Goal: Task Accomplishment & Management: Manage account settings

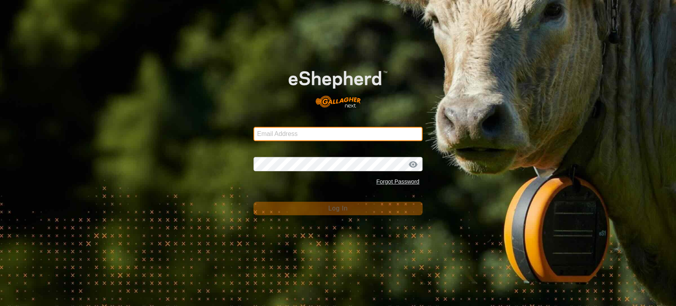
type input "[EMAIL_ADDRESS][DOMAIN_NAME]"
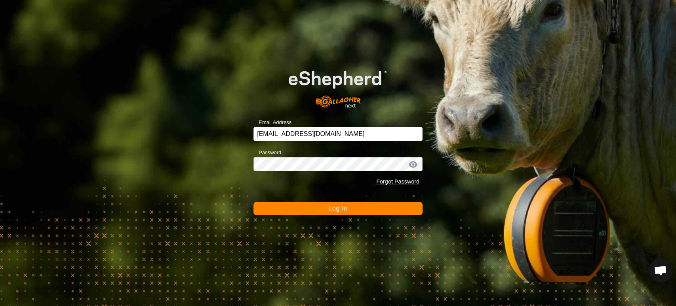
click at [361, 206] on button "Log In" at bounding box center [337, 208] width 169 height 13
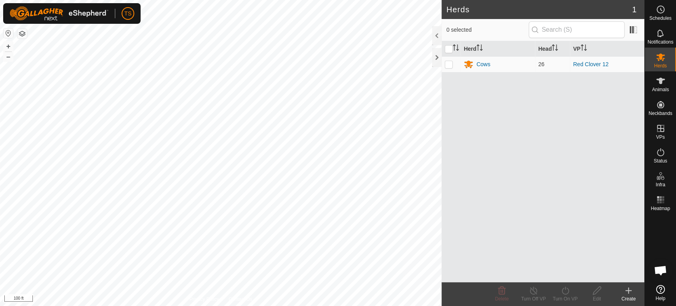
click at [333, 0] on html "TS Schedules Notifications Herds Animals Neckbands VPs Status Infra Heatmap Hel…" at bounding box center [338, 153] width 676 height 306
click at [663, 18] on span "Schedules" at bounding box center [660, 18] width 22 height 5
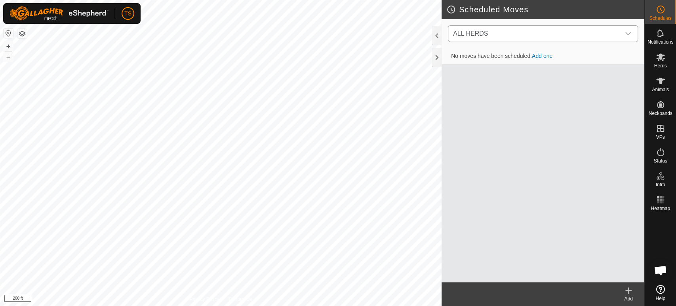
click at [551, 33] on span "ALL HERDS" at bounding box center [535, 34] width 170 height 16
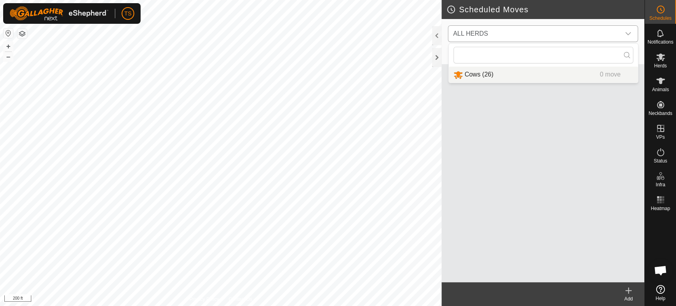
click at [535, 74] on li "Cows (26) 0 move" at bounding box center [543, 75] width 189 height 16
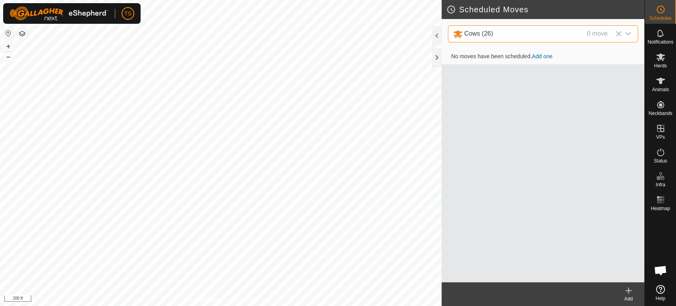
click at [547, 58] on link "Add one" at bounding box center [542, 56] width 21 height 6
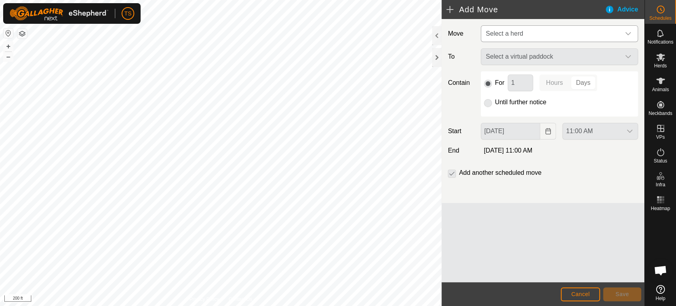
click at [558, 29] on span "Select a herd" at bounding box center [551, 34] width 137 height 16
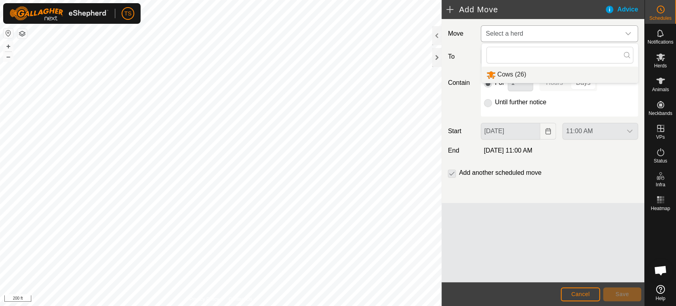
click at [542, 72] on li "Cows (26)" at bounding box center [560, 75] width 156 height 16
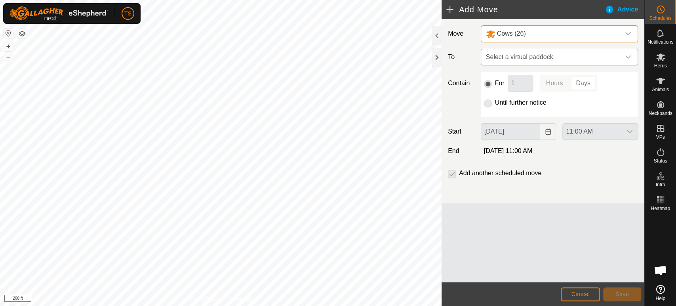
click at [546, 63] on span "Select a virtual paddock" at bounding box center [551, 57] width 137 height 16
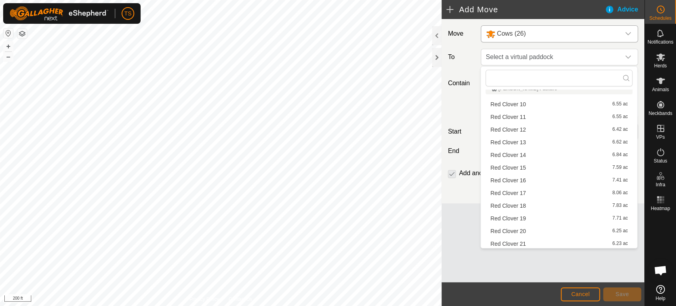
scroll to position [176, 0]
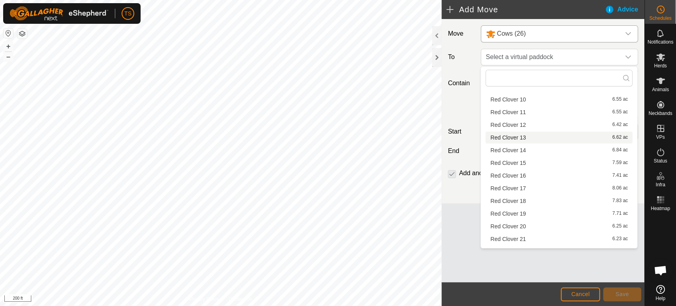
click at [533, 137] on li "Red Clover 13 6.62 ac" at bounding box center [559, 138] width 147 height 12
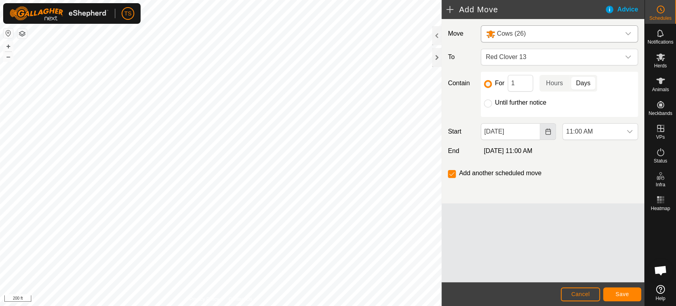
click at [545, 132] on icon "Choose Date" at bounding box center [548, 131] width 6 height 6
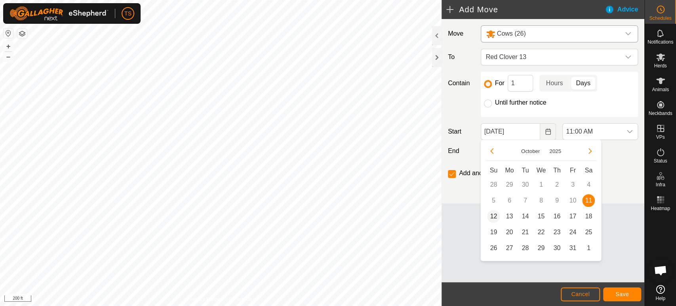
click at [495, 218] on span "12" at bounding box center [493, 216] width 13 height 13
type input "Oct 12, 2025"
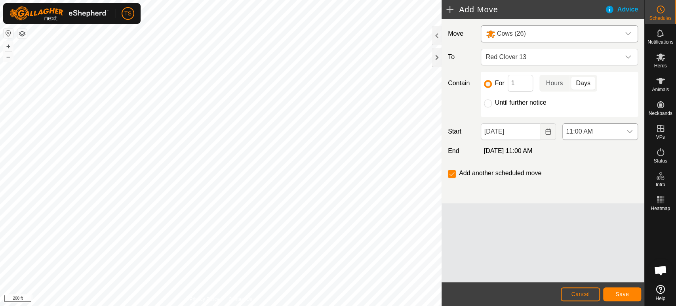
click at [631, 135] on div "dropdown trigger" at bounding box center [630, 132] width 16 height 16
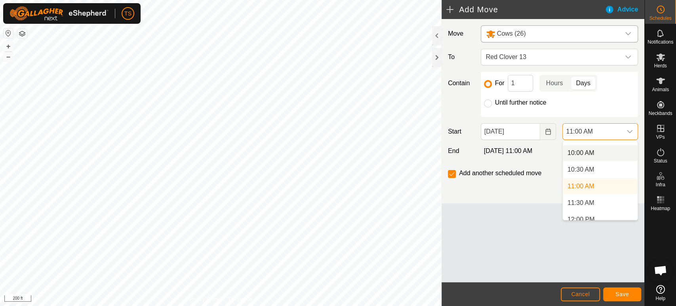
scroll to position [343, 0]
click at [597, 184] on li "11:30 AM" at bounding box center [600, 188] width 75 height 16
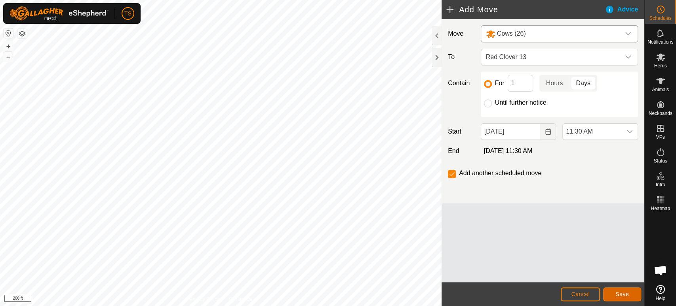
click at [619, 293] on span "Save" at bounding box center [622, 294] width 13 height 6
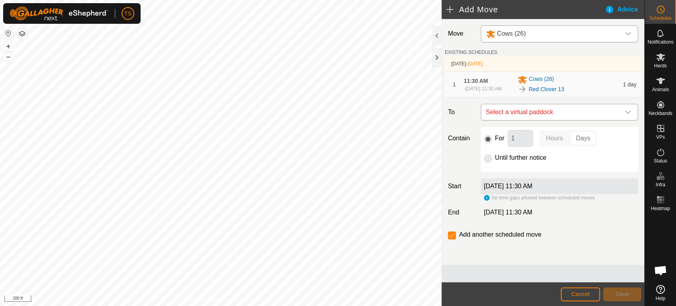
click at [548, 112] on span "Select a virtual paddock" at bounding box center [551, 112] width 137 height 16
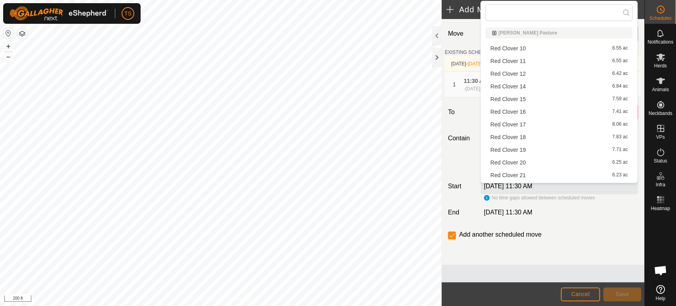
click at [551, 86] on li "Red Clover 14 6.84 ac" at bounding box center [559, 86] width 147 height 12
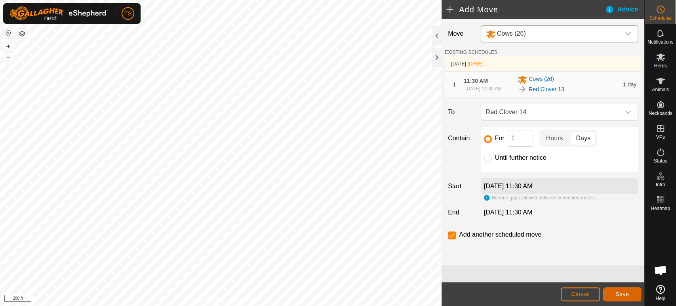
click at [614, 293] on button "Save" at bounding box center [622, 294] width 38 height 14
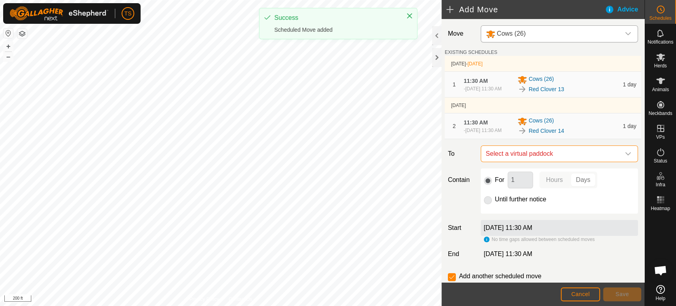
click at [563, 162] on span "Select a virtual paddock" at bounding box center [551, 154] width 137 height 16
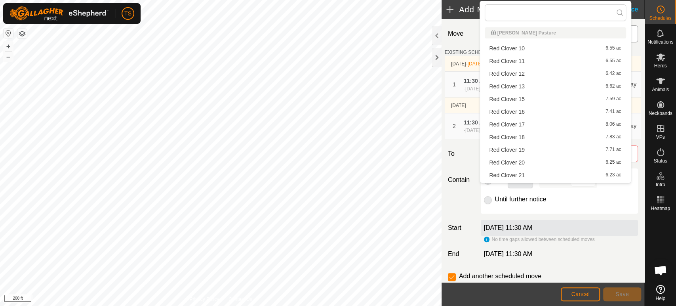
click at [532, 98] on li "Red Clover 15 7.59 ac" at bounding box center [555, 99] width 141 height 12
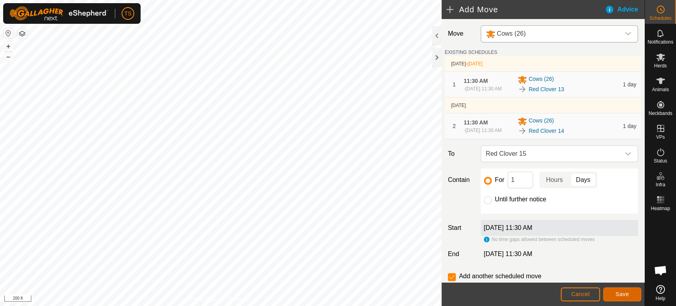
click at [619, 293] on span "Save" at bounding box center [622, 294] width 13 height 6
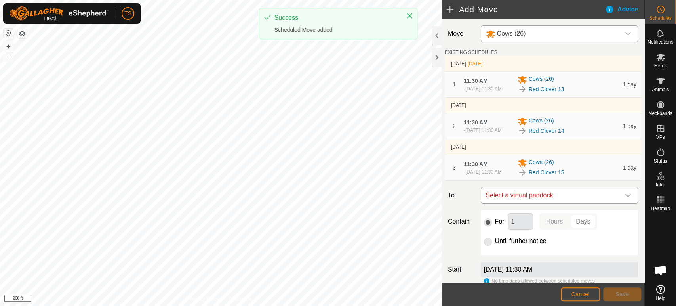
click at [554, 202] on span "Select a virtual paddock" at bounding box center [551, 195] width 137 height 16
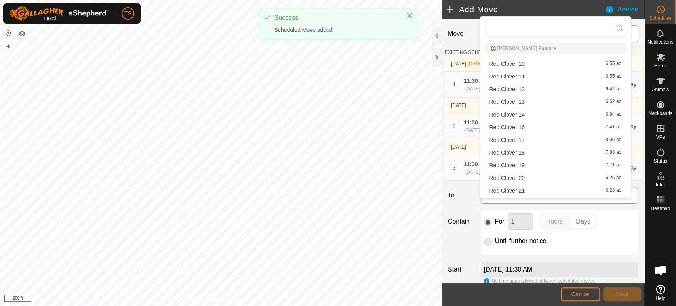
scroll to position [11, 0]
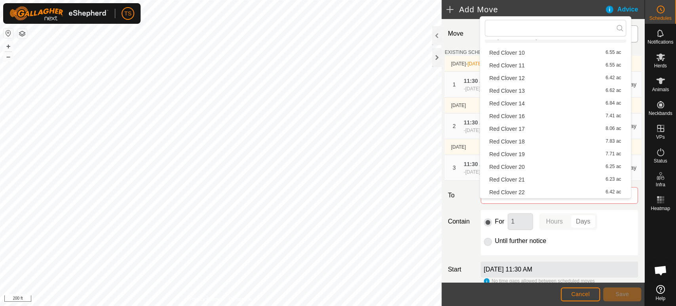
click at [529, 116] on li "Red Clover 16 7.41 ac" at bounding box center [555, 116] width 141 height 12
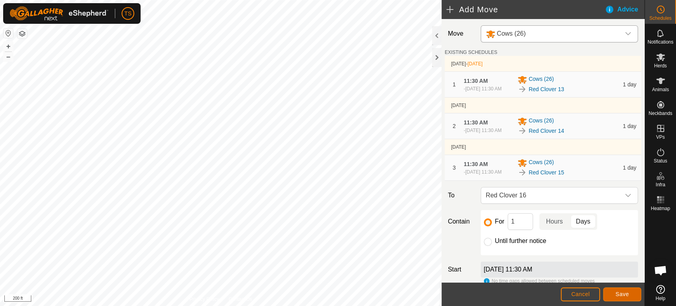
click at [615, 290] on button "Save" at bounding box center [622, 294] width 38 height 14
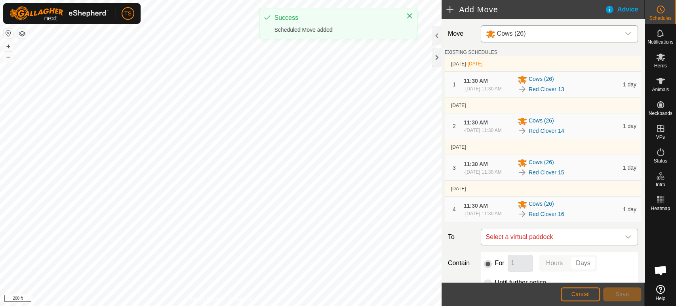
click at [574, 245] on span "Select a virtual paddock" at bounding box center [551, 237] width 137 height 16
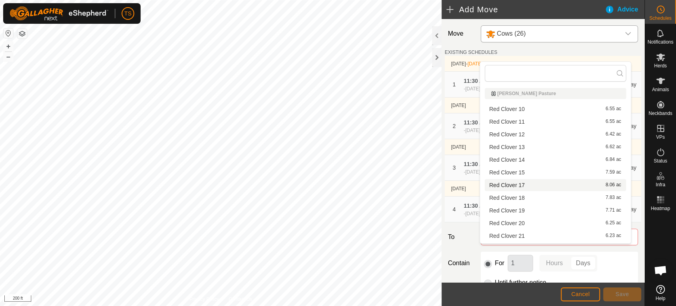
click at [545, 187] on li "Red Clover 17 8.06 ac" at bounding box center [555, 185] width 141 height 12
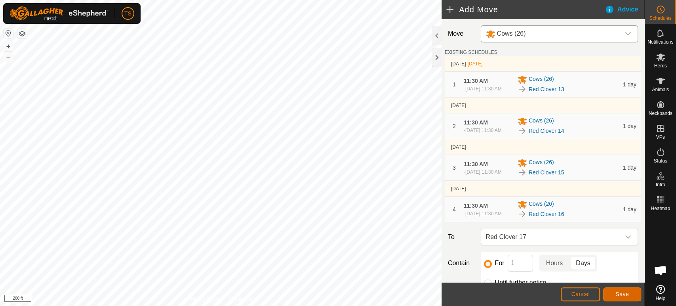
click at [617, 293] on span "Save" at bounding box center [622, 294] width 13 height 6
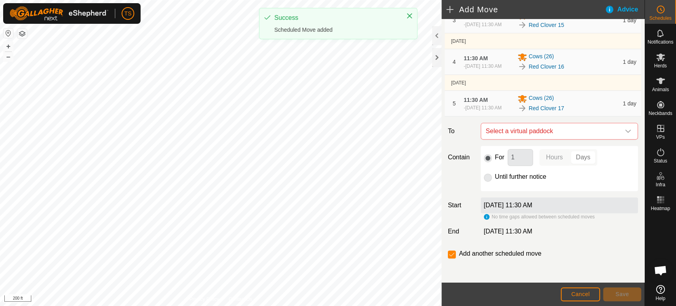
scroll to position [166, 0]
click at [581, 135] on span "Select a virtual paddock" at bounding box center [551, 130] width 137 height 16
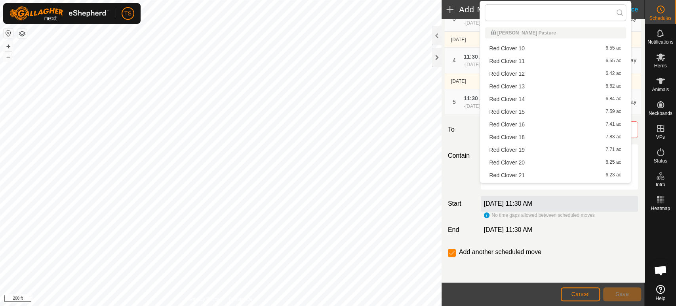
click at [572, 135] on li "Red Clover 18 7.83 ac" at bounding box center [555, 137] width 141 height 12
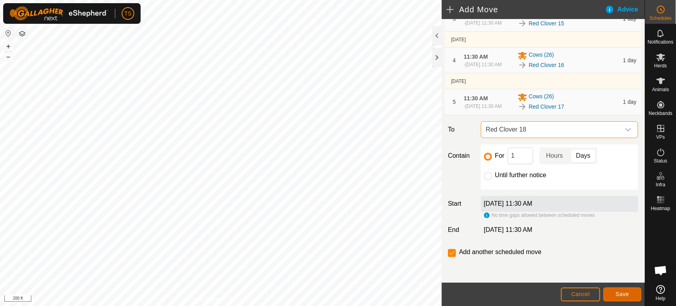
click at [627, 291] on span "Save" at bounding box center [622, 294] width 13 height 6
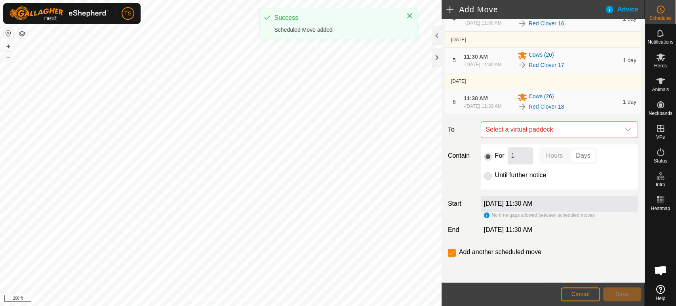
scroll to position [211, 0]
click at [559, 133] on span "Select a virtual paddock" at bounding box center [551, 130] width 137 height 16
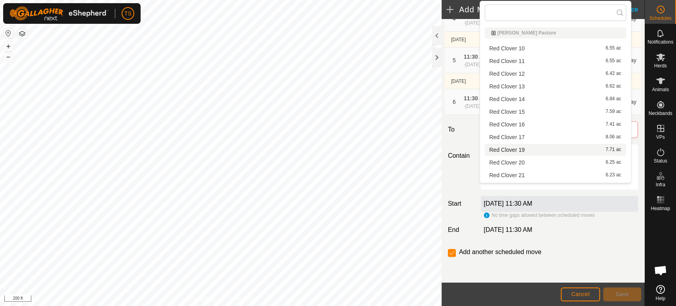
click at [555, 151] on li "Red Clover 19 7.71 ac" at bounding box center [555, 150] width 141 height 12
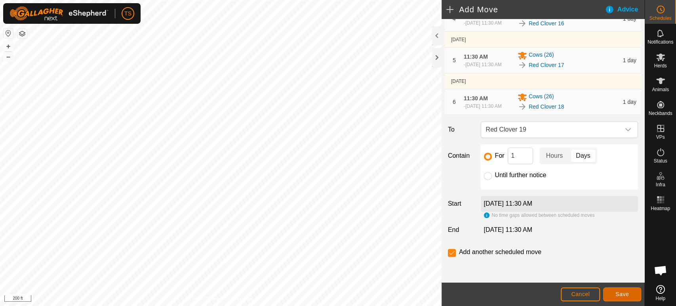
click at [619, 294] on span "Save" at bounding box center [622, 294] width 13 height 6
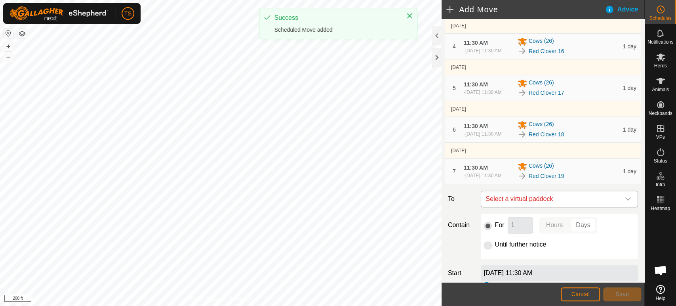
scroll to position [256, 0]
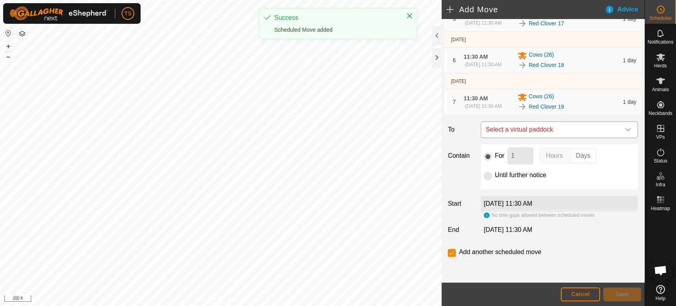
click at [574, 128] on span "Select a virtual paddock" at bounding box center [551, 130] width 137 height 16
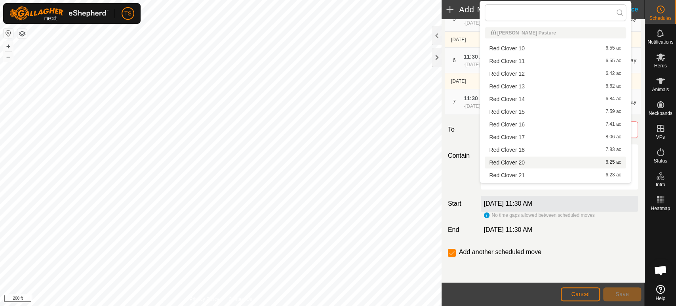
click at [557, 163] on li "Red Clover 20 6.25 ac" at bounding box center [555, 162] width 141 height 12
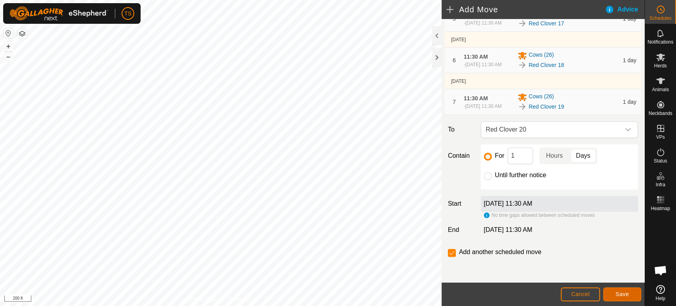
click at [617, 297] on button "Save" at bounding box center [622, 294] width 38 height 14
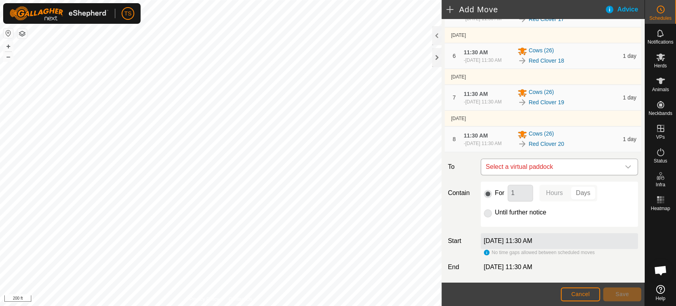
scroll to position [301, 0]
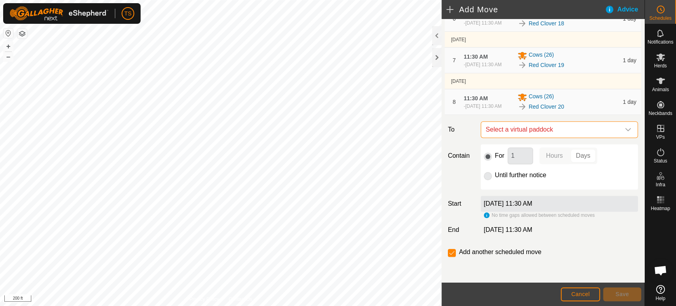
click at [567, 130] on span "Select a virtual paddock" at bounding box center [551, 130] width 137 height 16
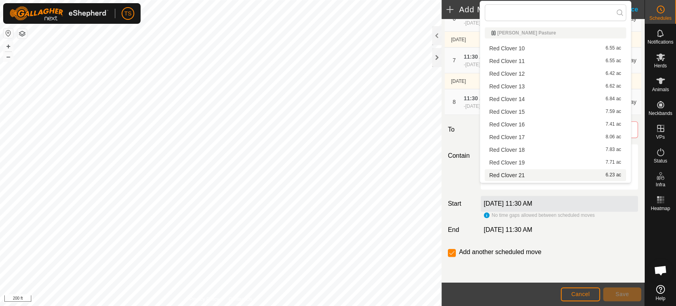
click at [552, 177] on li "Red Clover 21 6.23 ac" at bounding box center [555, 175] width 141 height 12
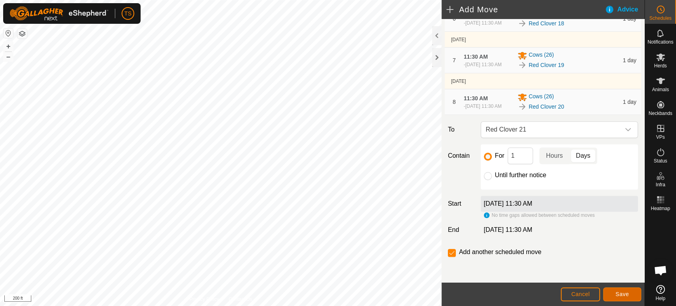
click at [612, 297] on button "Save" at bounding box center [622, 294] width 38 height 14
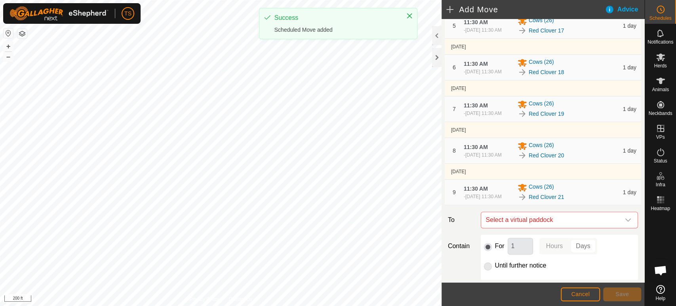
scroll to position [346, 0]
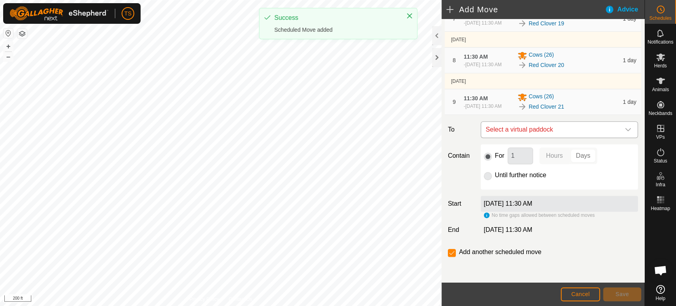
click at [549, 131] on span "Select a virtual paddock" at bounding box center [551, 130] width 137 height 16
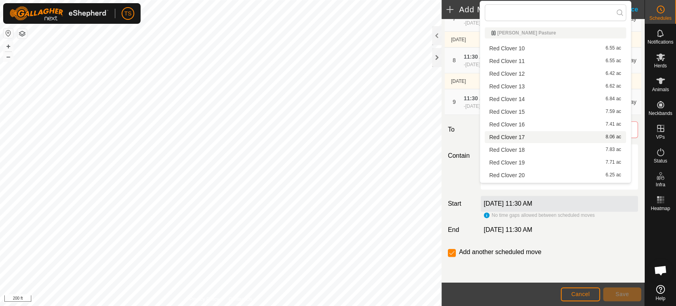
scroll to position [44, 0]
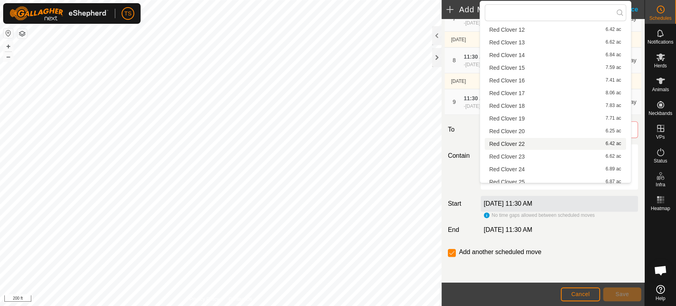
click at [545, 145] on li "Red Clover 22 6.42 ac" at bounding box center [555, 144] width 141 height 12
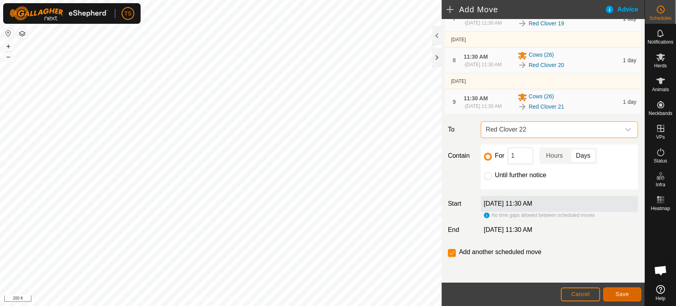
click at [621, 294] on span "Save" at bounding box center [622, 294] width 13 height 6
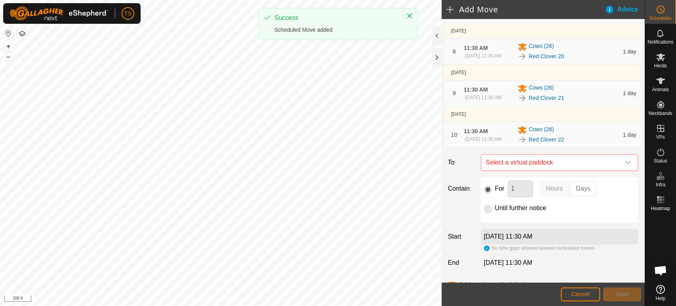
scroll to position [391, 0]
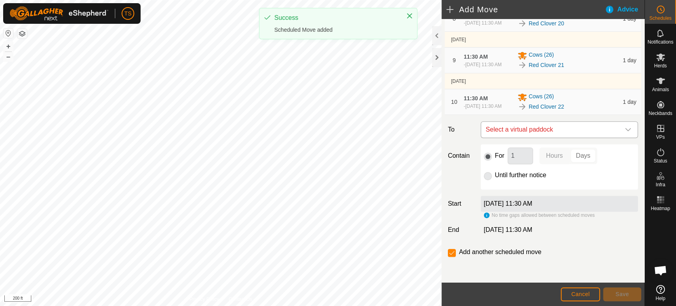
click at [576, 126] on span "Select a virtual paddock" at bounding box center [551, 130] width 137 height 16
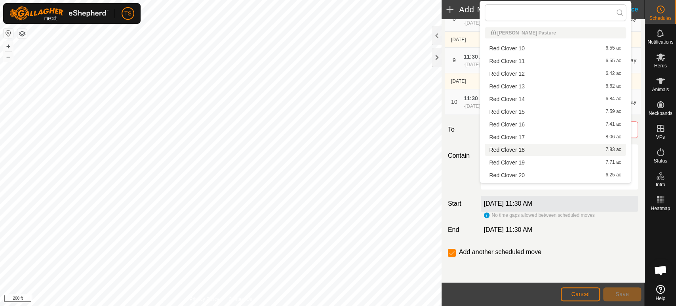
scroll to position [44, 0]
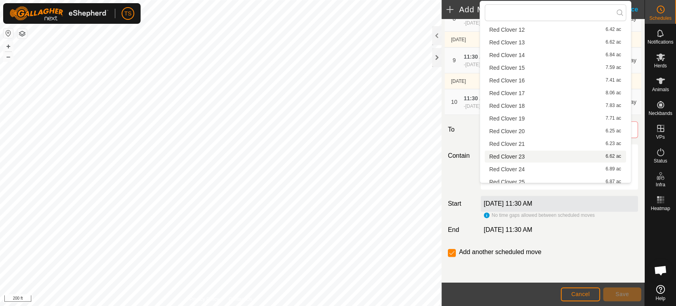
click at [562, 158] on li "Red Clover 23 6.62 ac" at bounding box center [555, 157] width 141 height 12
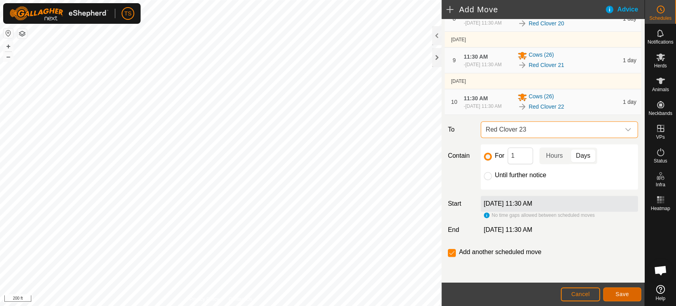
click at [616, 293] on span "Save" at bounding box center [622, 294] width 13 height 6
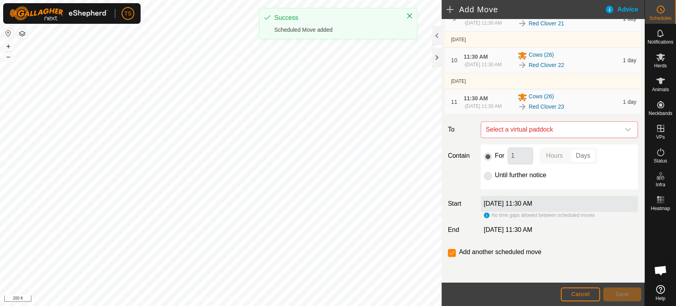
scroll to position [436, 0]
click at [564, 131] on span "Select a virtual paddock" at bounding box center [551, 130] width 137 height 16
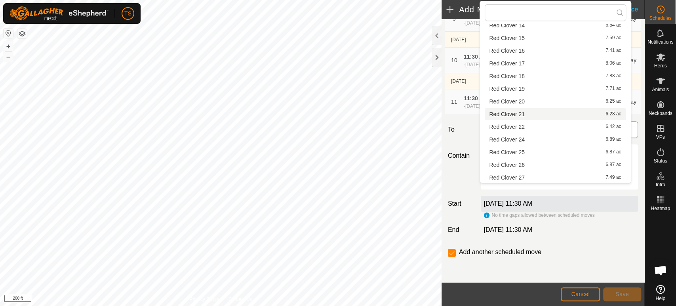
scroll to position [88, 0]
click at [551, 124] on li "Red Clover 24 6.89 ac" at bounding box center [555, 125] width 141 height 12
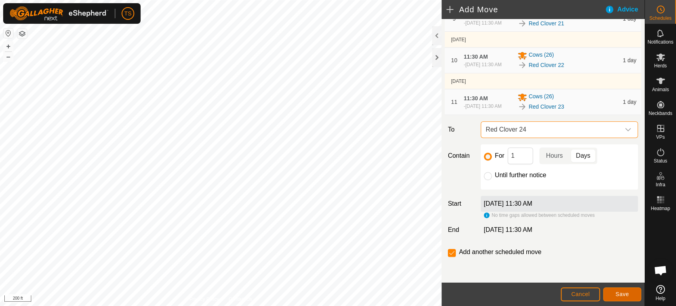
click at [608, 289] on button "Save" at bounding box center [622, 294] width 38 height 14
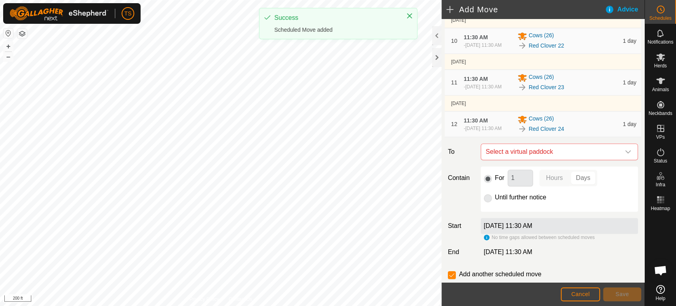
scroll to position [440, 0]
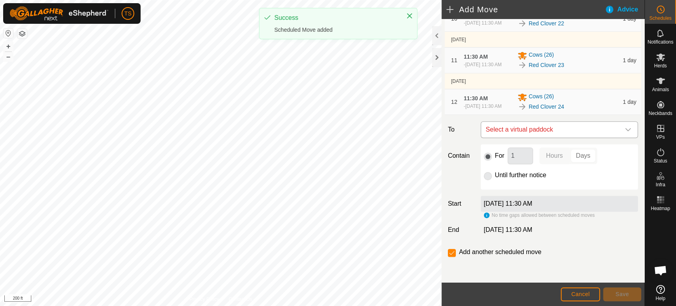
click at [574, 137] on span "Select a virtual paddock" at bounding box center [551, 130] width 137 height 16
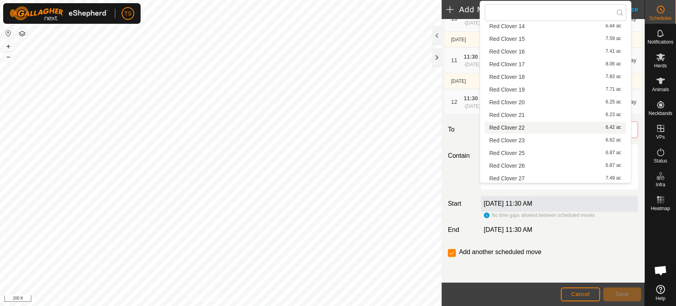
scroll to position [88, 0]
click at [562, 136] on li "Red Clover 25 6.87 ac" at bounding box center [555, 138] width 141 height 12
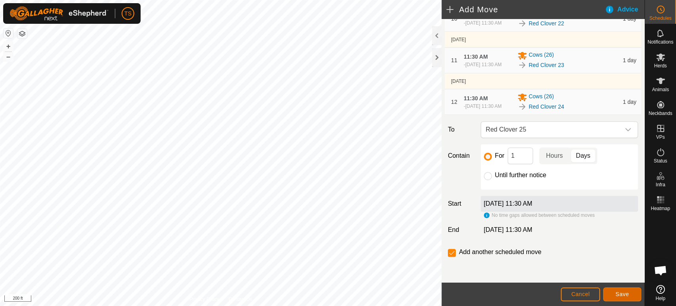
click at [622, 297] on button "Save" at bounding box center [622, 294] width 38 height 14
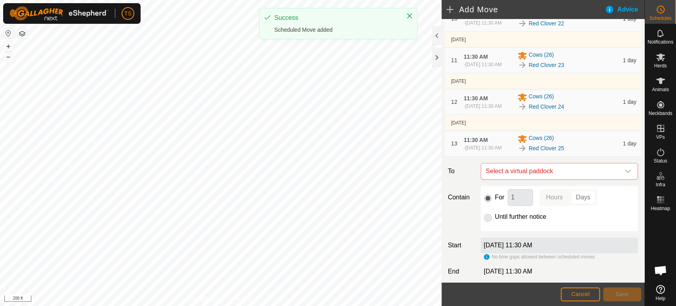
scroll to position [526, 0]
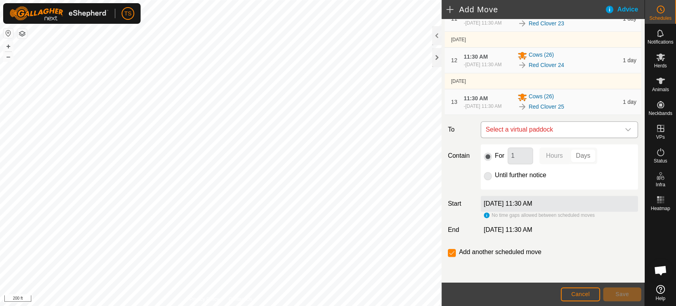
click at [556, 126] on span "Select a virtual paddock" at bounding box center [551, 130] width 137 height 16
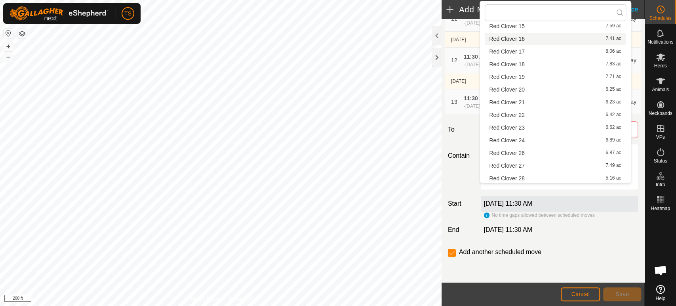
scroll to position [88, 0]
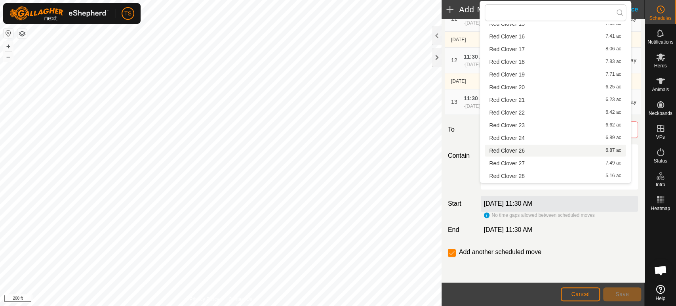
click at [555, 148] on li "Red Clover 26 6.87 ac" at bounding box center [555, 151] width 141 height 12
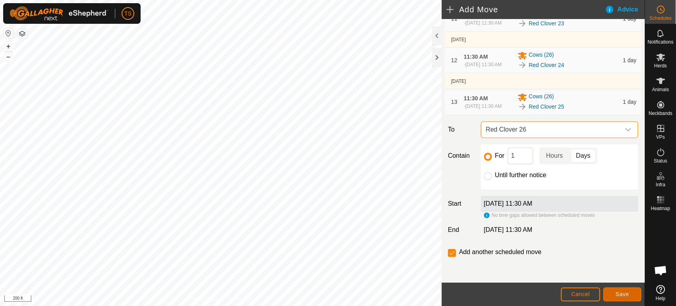
click at [616, 295] on span "Save" at bounding box center [622, 294] width 13 height 6
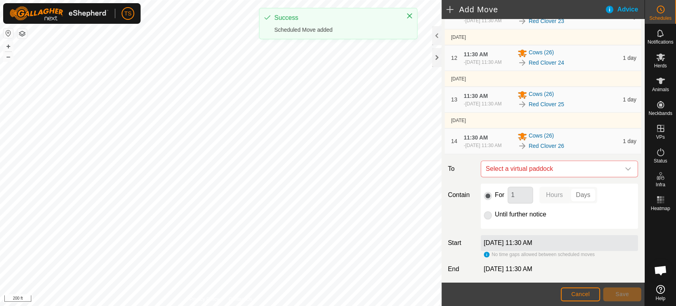
scroll to position [572, 0]
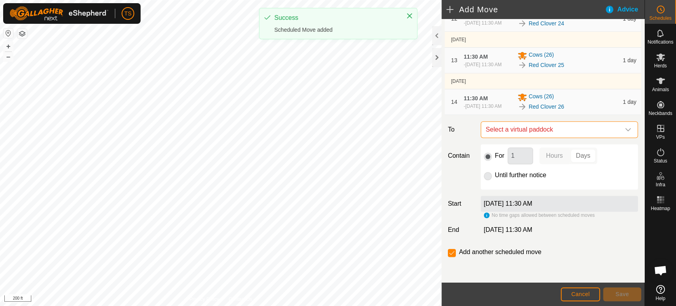
click at [578, 133] on span "Select a virtual paddock" at bounding box center [551, 130] width 137 height 16
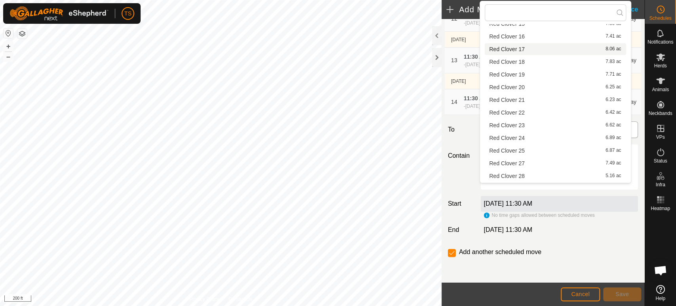
scroll to position [132, 0]
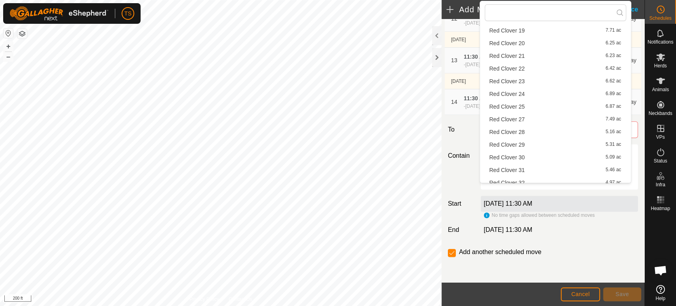
click at [561, 122] on li "Red Clover 27 7.49 ac" at bounding box center [555, 119] width 141 height 12
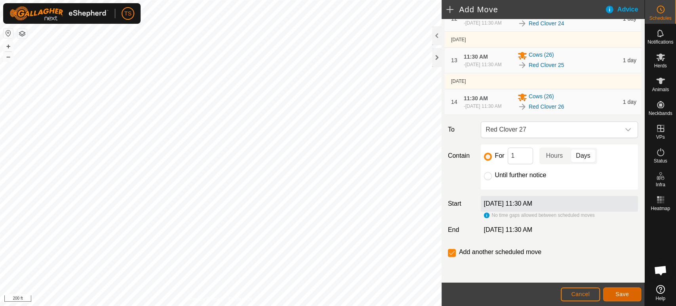
click at [626, 297] on button "Save" at bounding box center [622, 294] width 38 height 14
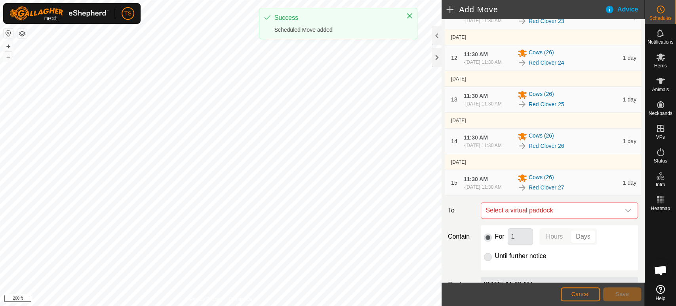
scroll to position [617, 0]
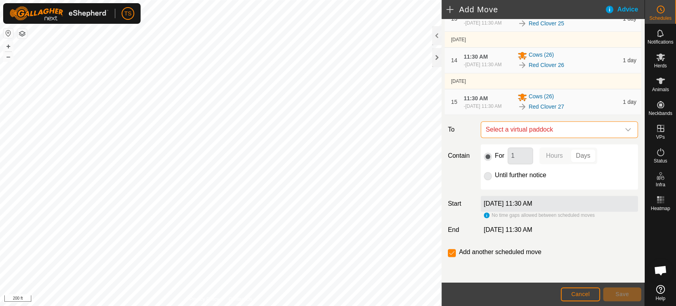
click at [523, 126] on span "Select a virtual paddock" at bounding box center [551, 130] width 137 height 16
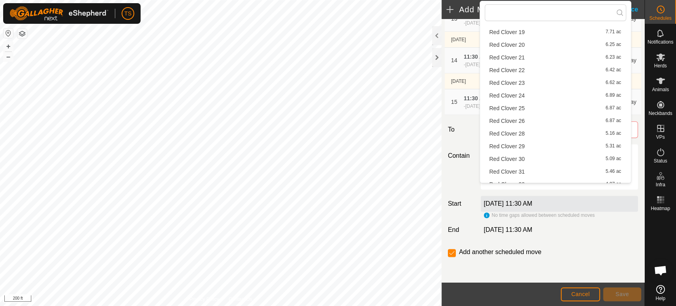
scroll to position [132, 0]
click at [532, 134] on li "Red Clover 28 5.16 ac" at bounding box center [555, 132] width 141 height 12
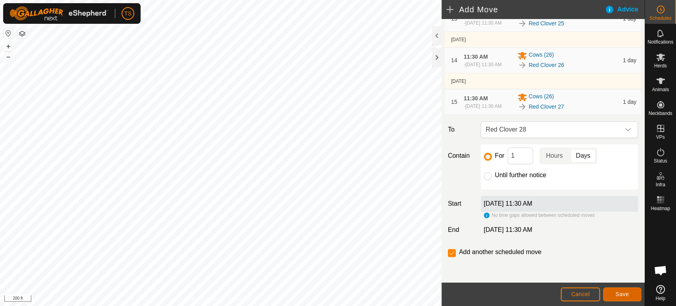
click at [627, 291] on span "Save" at bounding box center [622, 294] width 13 height 6
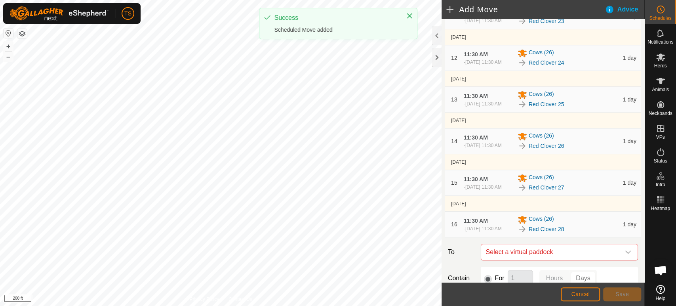
scroll to position [662, 0]
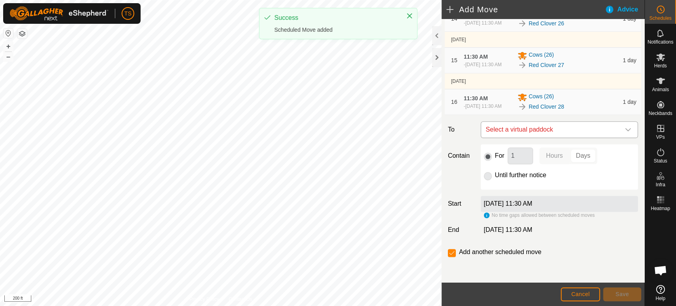
click at [559, 132] on span "Select a virtual paddock" at bounding box center [551, 130] width 137 height 16
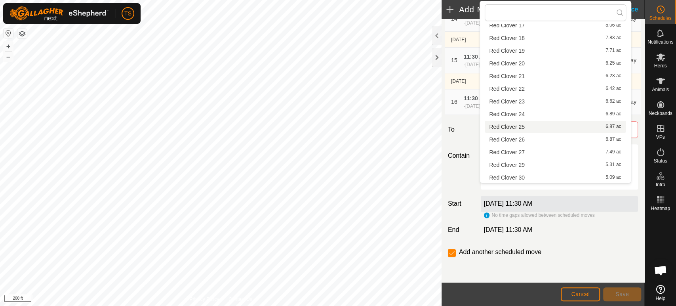
scroll to position [132, 0]
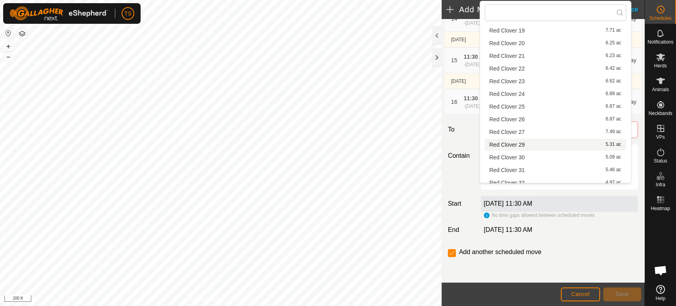
click at [555, 146] on li "Red Clover 29 5.31 ac" at bounding box center [555, 145] width 141 height 12
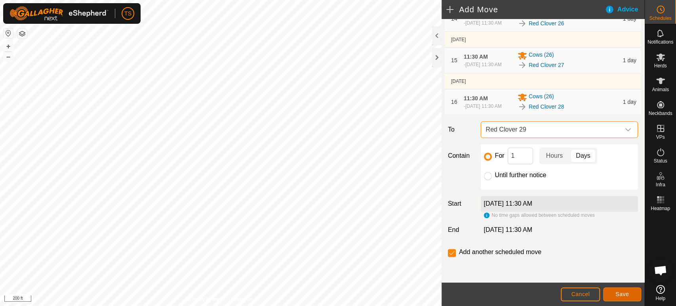
click at [616, 297] on span "Save" at bounding box center [622, 294] width 13 height 6
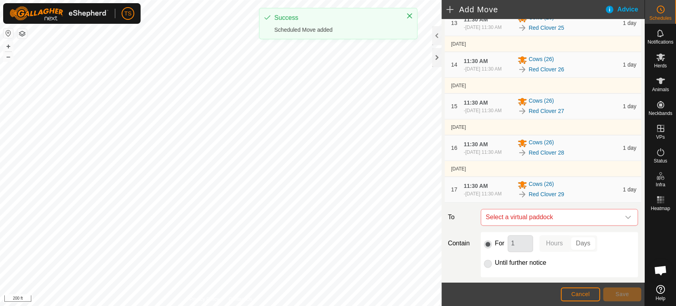
scroll to position [707, 0]
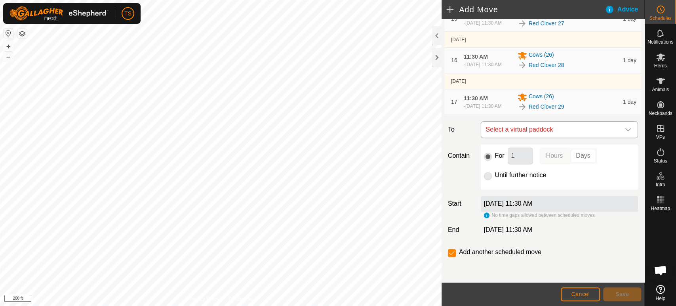
click at [558, 129] on span "Select a virtual paddock" at bounding box center [551, 130] width 137 height 16
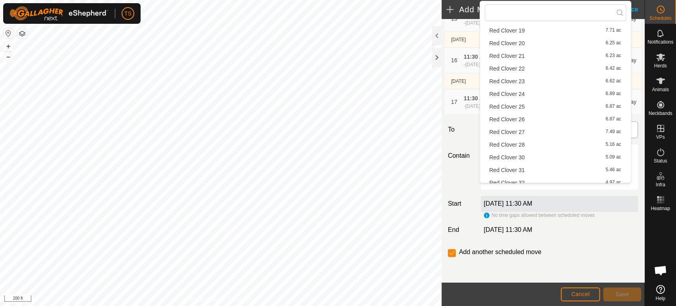
scroll to position [176, 0]
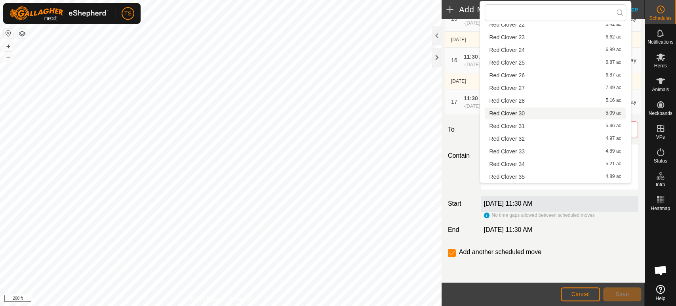
click at [545, 114] on li "Red Clover 30 5.09 ac" at bounding box center [555, 113] width 141 height 12
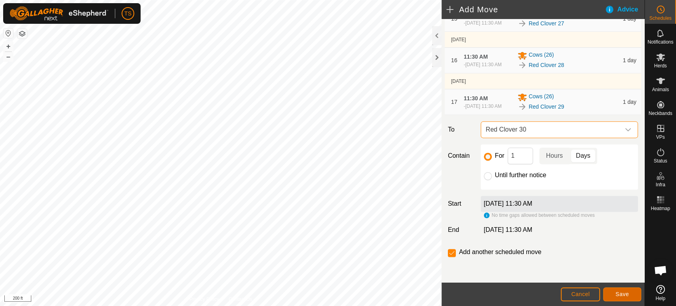
click at [631, 300] on button "Save" at bounding box center [622, 294] width 38 height 14
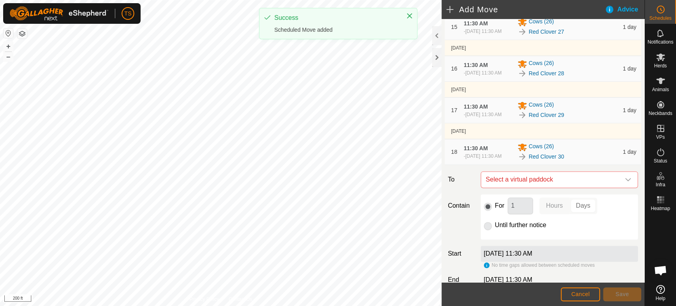
scroll to position [752, 0]
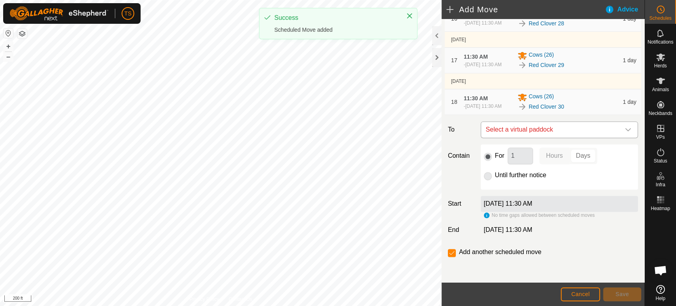
click at [539, 132] on span "Select a virtual paddock" at bounding box center [551, 130] width 137 height 16
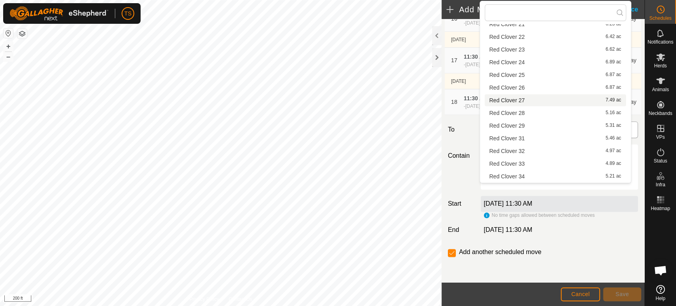
scroll to position [176, 0]
click at [539, 125] on li "Red Clover 31 5.46 ac" at bounding box center [555, 126] width 141 height 12
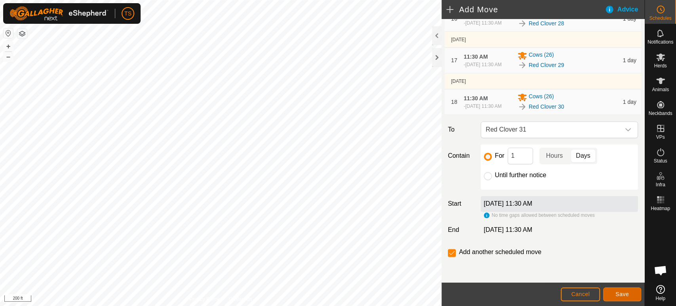
click at [614, 297] on button "Save" at bounding box center [622, 294] width 38 height 14
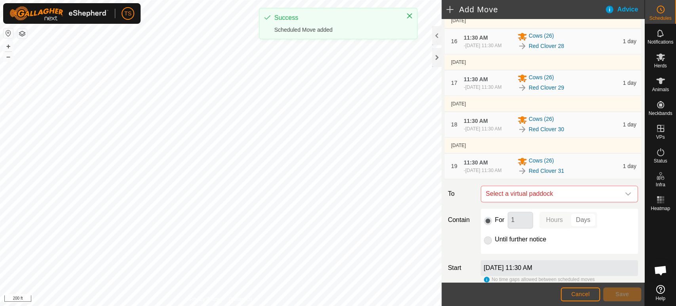
scroll to position [797, 0]
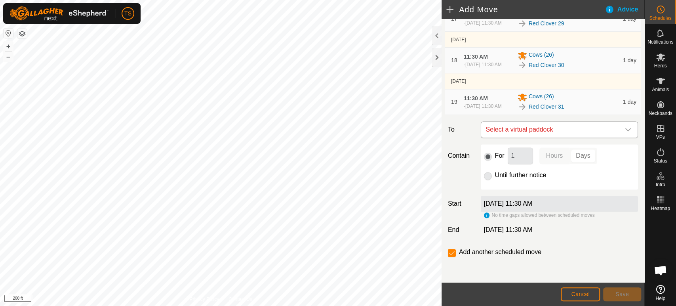
click at [568, 129] on span "Select a virtual paddock" at bounding box center [551, 130] width 137 height 16
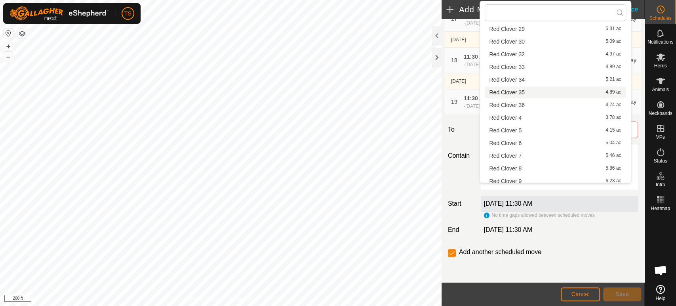
scroll to position [265, 0]
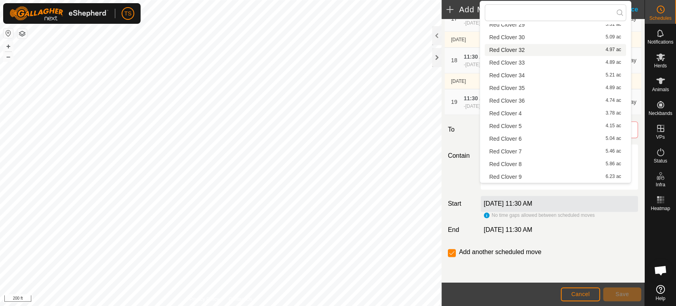
click at [545, 47] on li "Red Clover 32 4.97 ac" at bounding box center [555, 50] width 141 height 12
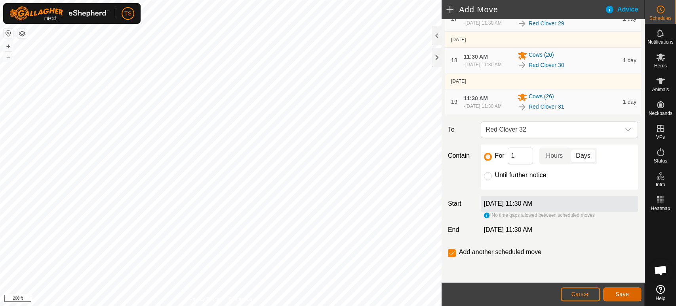
click at [629, 291] on button "Save" at bounding box center [622, 294] width 38 height 14
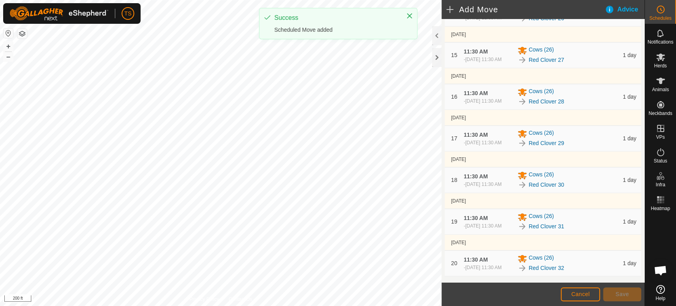
scroll to position [842, 0]
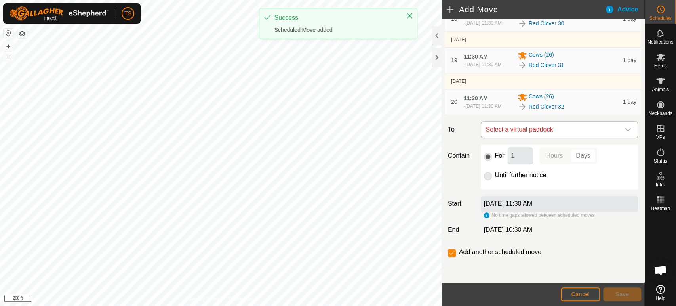
click at [541, 134] on span "Select a virtual paddock" at bounding box center [551, 130] width 137 height 16
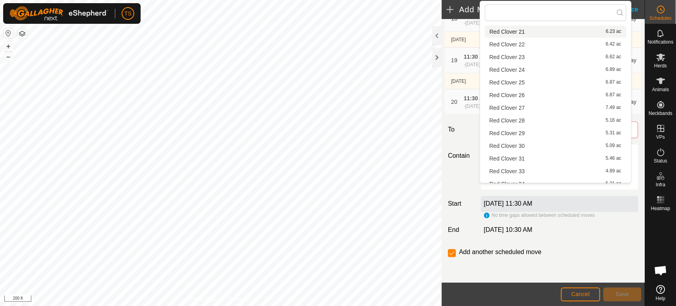
scroll to position [176, 0]
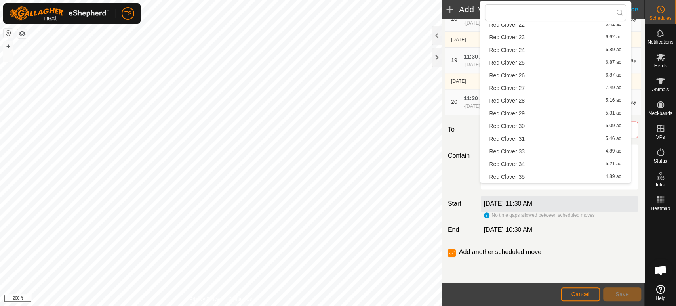
click at [543, 149] on li "Red Clover 33 4.89 ac" at bounding box center [555, 151] width 141 height 12
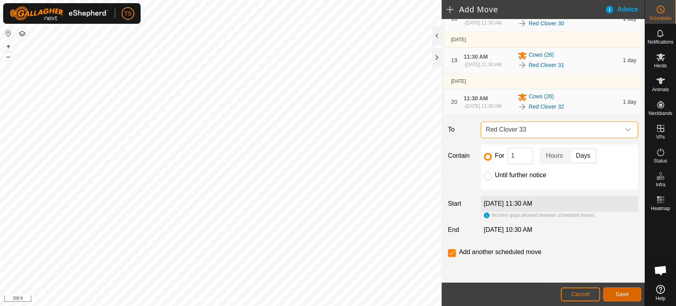
click at [616, 293] on span "Save" at bounding box center [622, 294] width 13 height 6
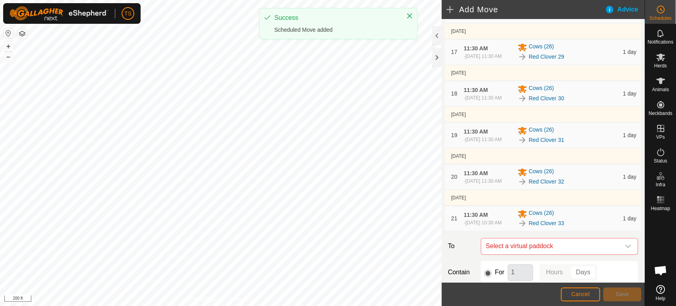
scroll to position [887, 0]
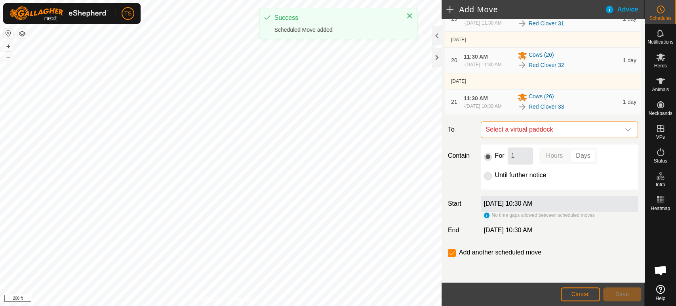
click at [576, 133] on span "Select a virtual paddock" at bounding box center [551, 130] width 137 height 16
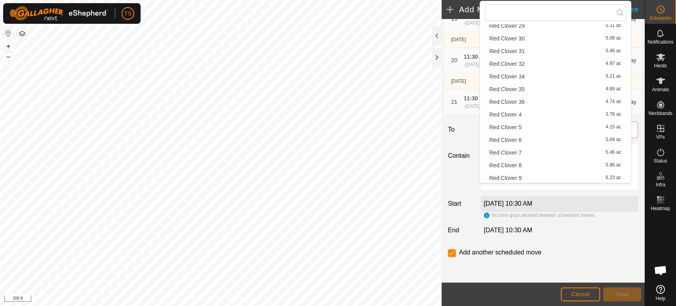
scroll to position [264, 0]
click at [565, 77] on li "Red Clover 34 5.21 ac" at bounding box center [555, 76] width 141 height 12
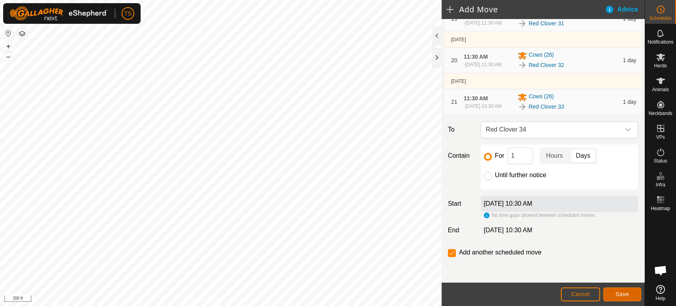
click at [632, 294] on button "Save" at bounding box center [622, 294] width 38 height 14
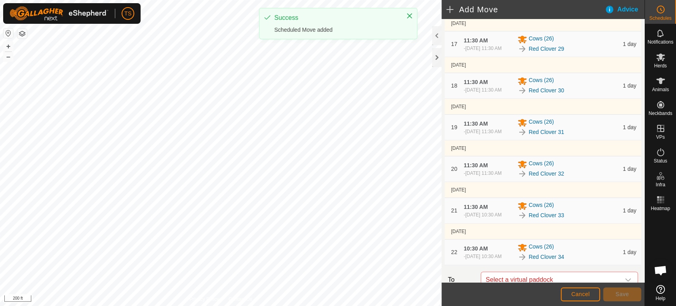
scroll to position [933, 0]
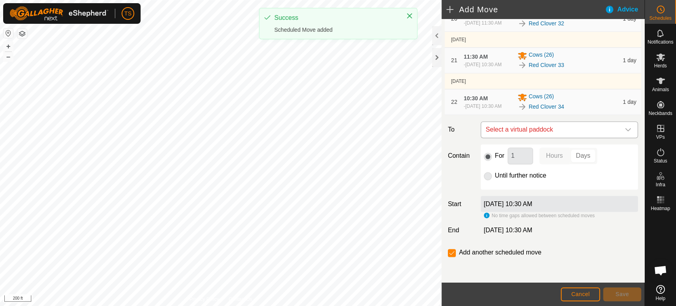
click at [547, 132] on span "Select a virtual paddock" at bounding box center [551, 130] width 137 height 16
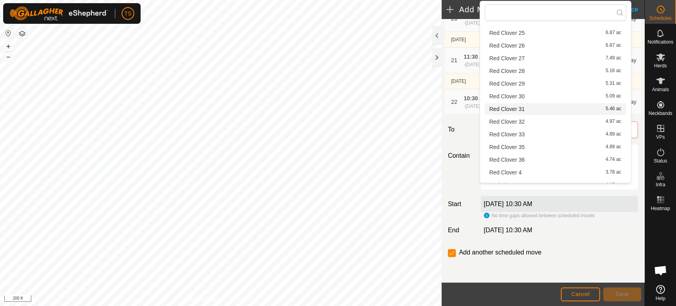
scroll to position [220, 0]
click at [547, 133] on li "Red Clover 35 4.89 ac" at bounding box center [555, 133] width 141 height 12
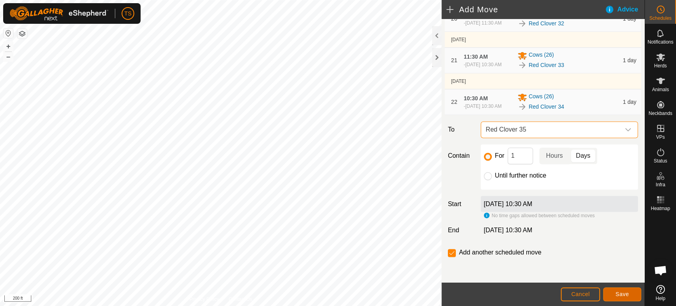
click at [629, 295] on span "Save" at bounding box center [622, 294] width 13 height 6
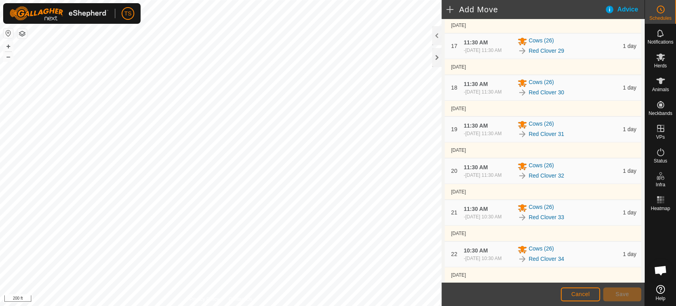
scroll to position [978, 0]
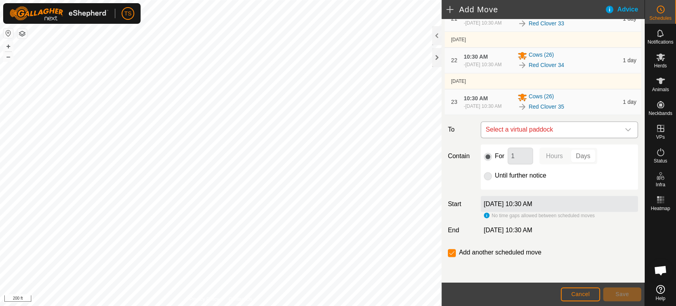
click at [551, 129] on span "Select a virtual paddock" at bounding box center [551, 130] width 137 height 16
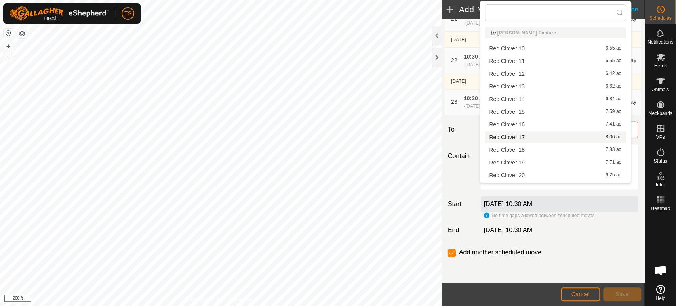
scroll to position [265, 0]
click at [550, 101] on li "Red Clover 36 4.74 ac" at bounding box center [555, 101] width 141 height 12
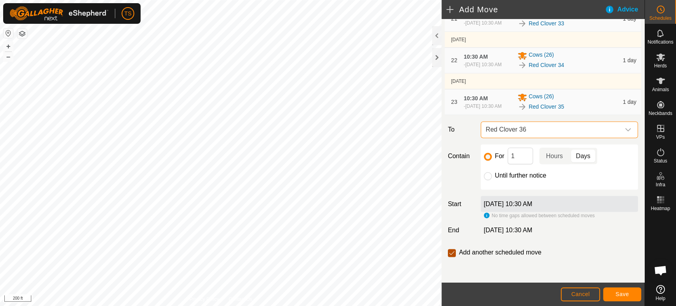
click at [451, 251] on input "checkbox" at bounding box center [452, 253] width 8 height 8
checkbox input "false"
click at [486, 178] on input "Until further notice" at bounding box center [488, 176] width 8 height 8
radio input "true"
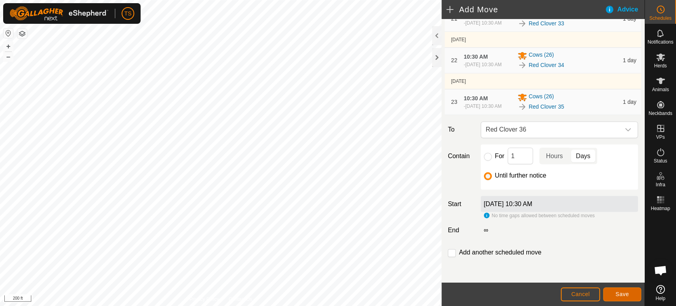
click at [616, 294] on span "Save" at bounding box center [622, 294] width 13 height 6
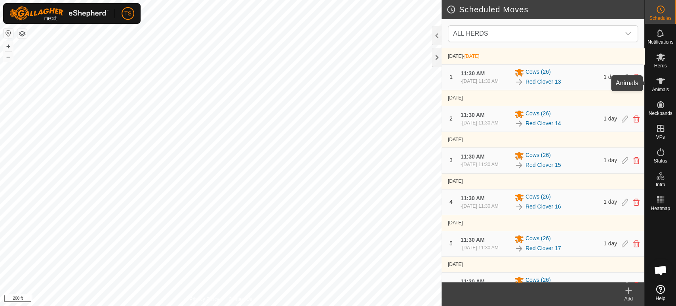
click at [662, 86] on es-animals-svg-icon at bounding box center [661, 80] width 14 height 13
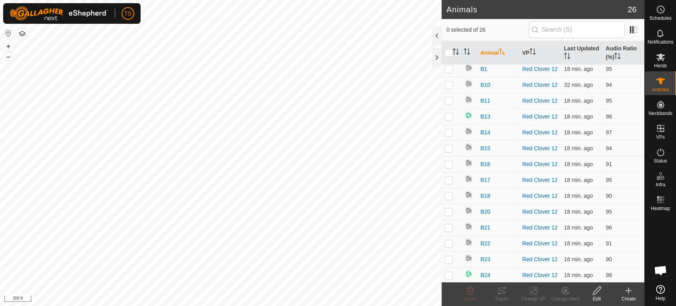
scroll to position [48, 0]
